Goal: Complete application form

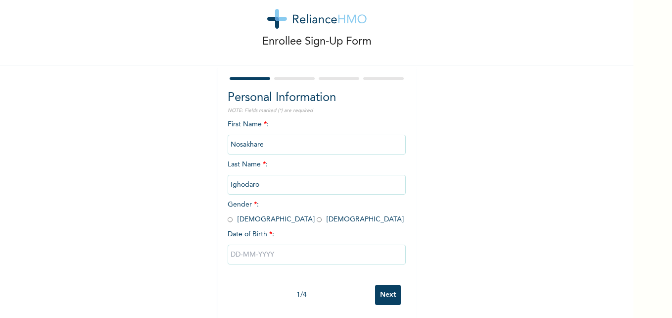
scroll to position [30, 0]
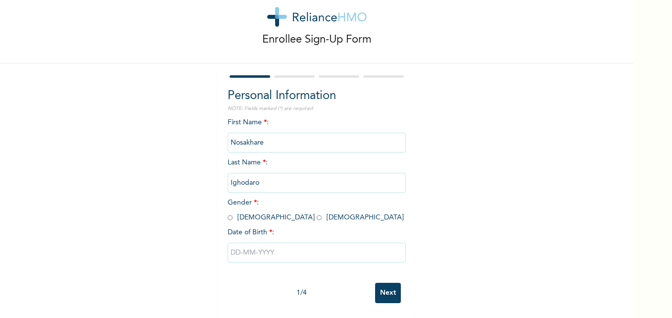
click at [262, 214] on div "First Name * : [PERSON_NAME] Last Name * : [PERSON_NAME] Gender * : [DEMOGRAPHI…" at bounding box center [317, 197] width 178 height 160
drag, startPoint x: 260, startPoint y: 212, endPoint x: 256, endPoint y: 206, distance: 7.8
click at [257, 209] on span "Gender * : [DEMOGRAPHIC_DATA] [DEMOGRAPHIC_DATA]" at bounding box center [316, 210] width 176 height 22
click at [317, 213] on input "radio" at bounding box center [319, 217] width 5 height 9
radio input "true"
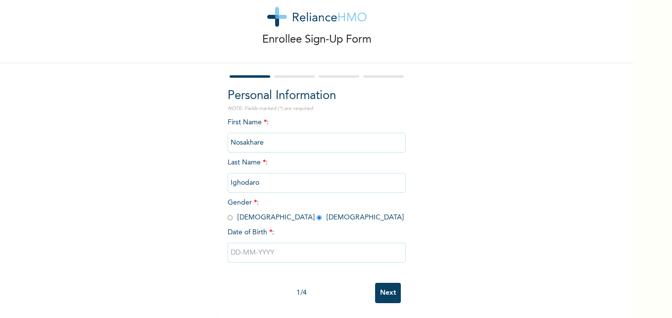
click at [317, 213] on input "radio" at bounding box center [319, 217] width 5 height 9
click at [257, 242] on input "text" at bounding box center [317, 252] width 178 height 20
select select "7"
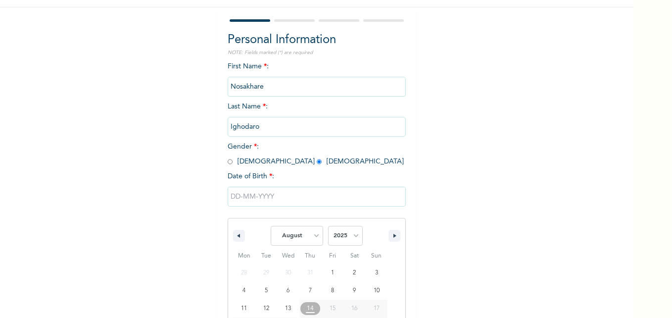
scroll to position [132, 0]
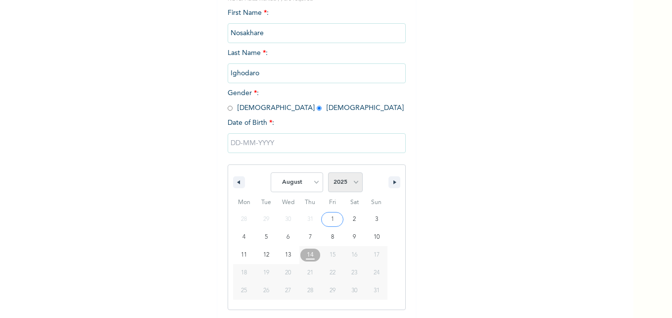
click at [351, 183] on select "2025 2024 2023 2022 2021 2020 2019 2018 2017 2016 2015 2014 2013 2012 2011 2010…" at bounding box center [345, 182] width 35 height 20
select select "2002"
click at [328, 173] on select "2025 2024 2023 2022 2021 2020 2019 2018 2017 2016 2015 2014 2013 2012 2011 2010…" at bounding box center [345, 182] width 35 height 20
click at [315, 182] on select "January February March April May June July August September October November De…" at bounding box center [297, 182] width 52 height 20
select select "1"
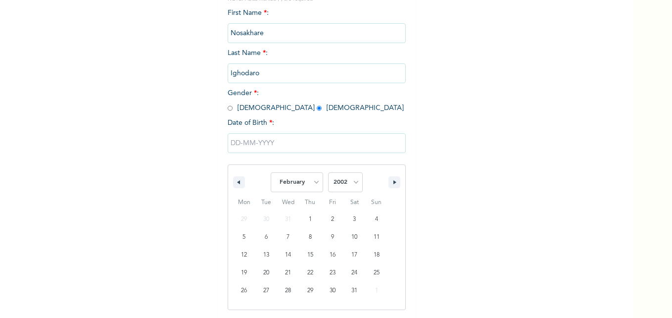
click at [271, 173] on select "January February March April May June July August September October November De…" at bounding box center [297, 182] width 52 height 20
type input "[DATE]"
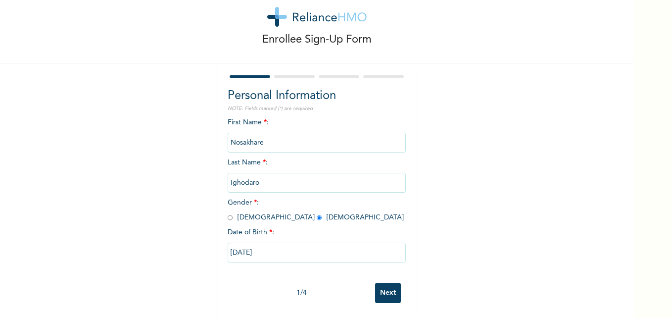
scroll to position [30, 0]
click at [391, 282] on input "Next" at bounding box center [388, 292] width 26 height 20
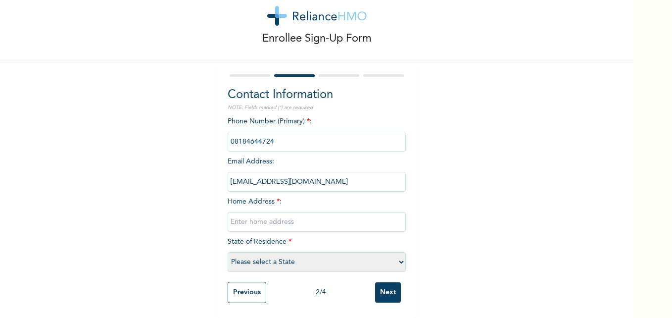
click at [315, 215] on input "text" at bounding box center [317, 222] width 178 height 20
type input "G3 UNIT 2, MERIDIAN PARK ESTATE, CHANNELS TV DRIVE ISHERI NORTH OPIC [GEOGRAPHI…"
click at [343, 261] on select "Please select a State [PERSON_NAME] (FCT) [PERSON_NAME] Ibom [GEOGRAPHIC_DATA] …" at bounding box center [317, 262] width 178 height 20
select select "25"
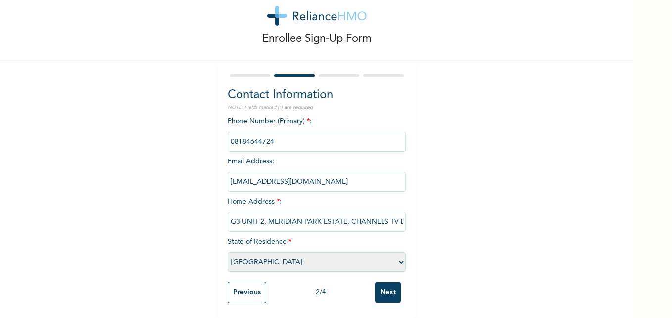
click at [228, 252] on select "Please select a State [PERSON_NAME] (FCT) [PERSON_NAME] Ibom [GEOGRAPHIC_DATA] …" at bounding box center [317, 262] width 178 height 20
click at [375, 282] on input "Next" at bounding box center [388, 292] width 26 height 20
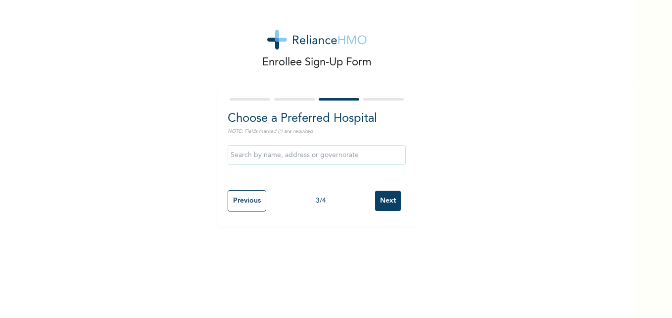
scroll to position [0, 0]
click at [251, 167] on div at bounding box center [317, 155] width 178 height 30
click at [259, 158] on input "text" at bounding box center [317, 155] width 178 height 20
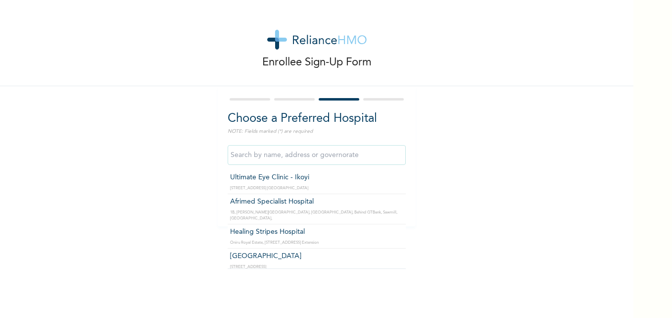
click at [323, 155] on input "text" at bounding box center [317, 155] width 178 height 20
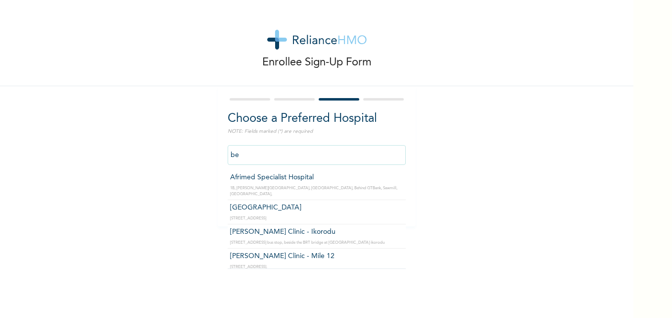
type input "b"
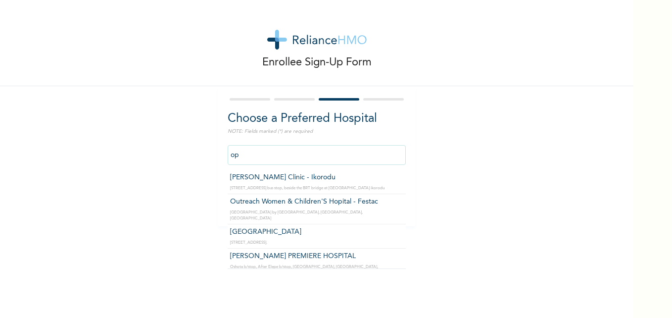
type input "o"
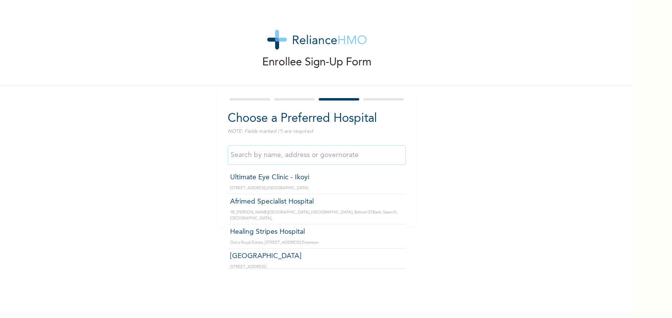
click at [276, 153] on input "text" at bounding box center [317, 155] width 178 height 20
type input "h"
click at [321, 148] on input "text" at bounding box center [317, 155] width 178 height 20
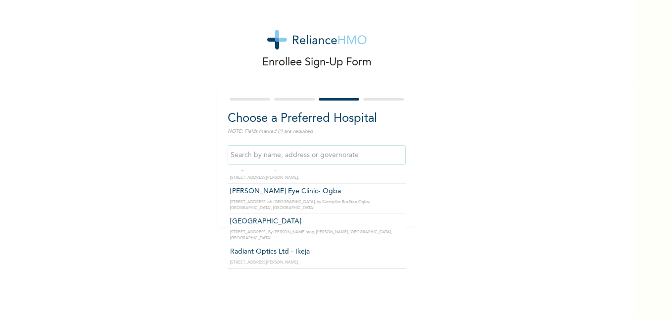
scroll to position [3512, 0]
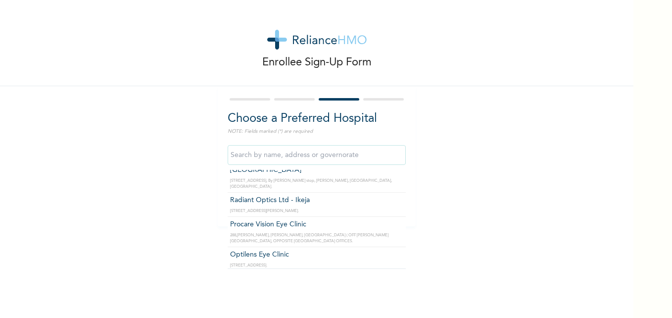
click at [274, 154] on input "text" at bounding box center [317, 155] width 178 height 20
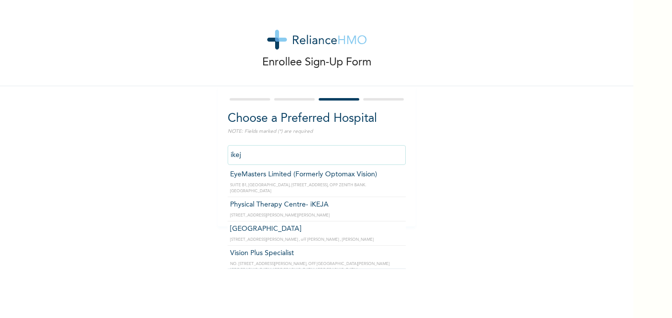
scroll to position [1224, 0]
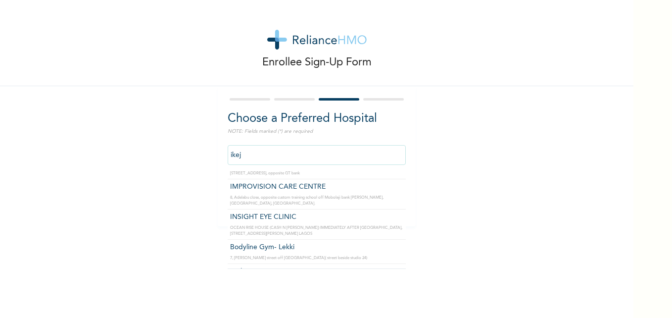
type input "ikeja"
click input "Next" at bounding box center [388, 200] width 26 height 20
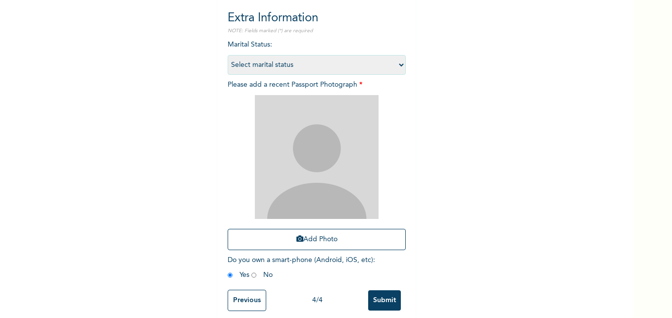
scroll to position [116, 0]
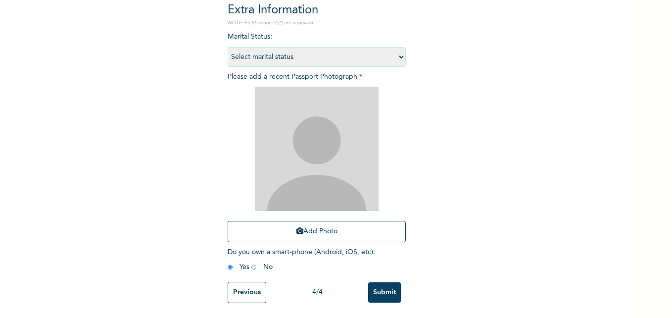
click at [236, 293] on input "Previous" at bounding box center [247, 291] width 39 height 21
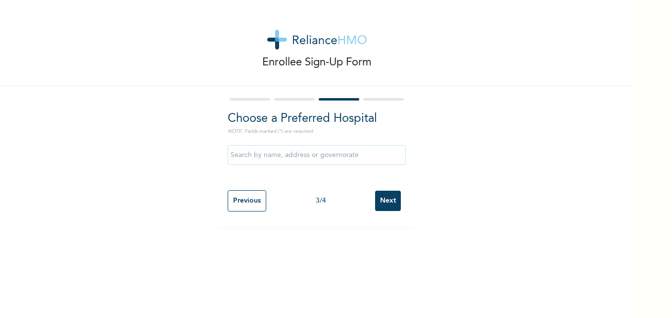
scroll to position [0, 0]
click at [329, 160] on input "text" at bounding box center [317, 155] width 178 height 20
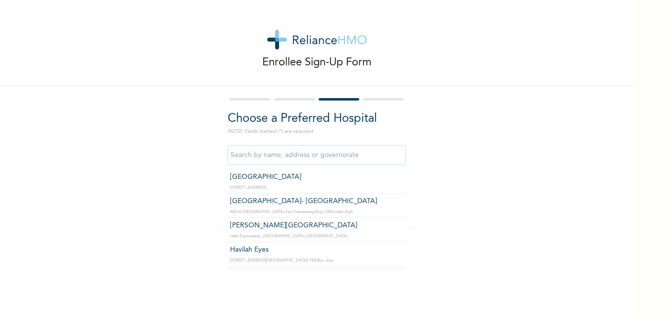
scroll to position [692, 0]
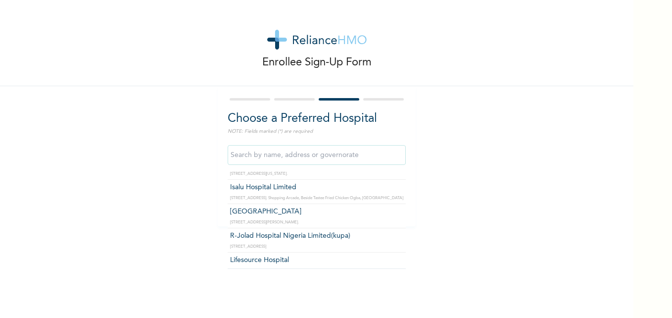
click at [302, 157] on input "text" at bounding box center [317, 155] width 178 height 20
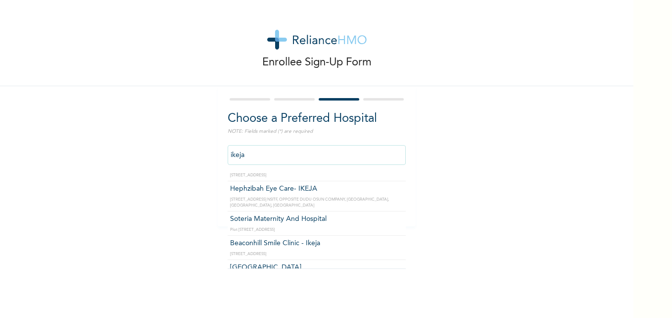
scroll to position [445, 0]
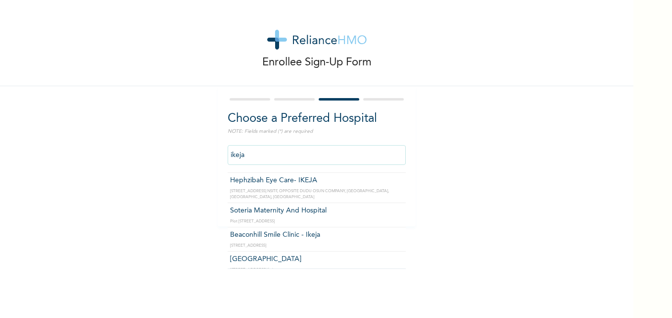
type input "ikeja"
